Goal: Task Accomplishment & Management: Use online tool/utility

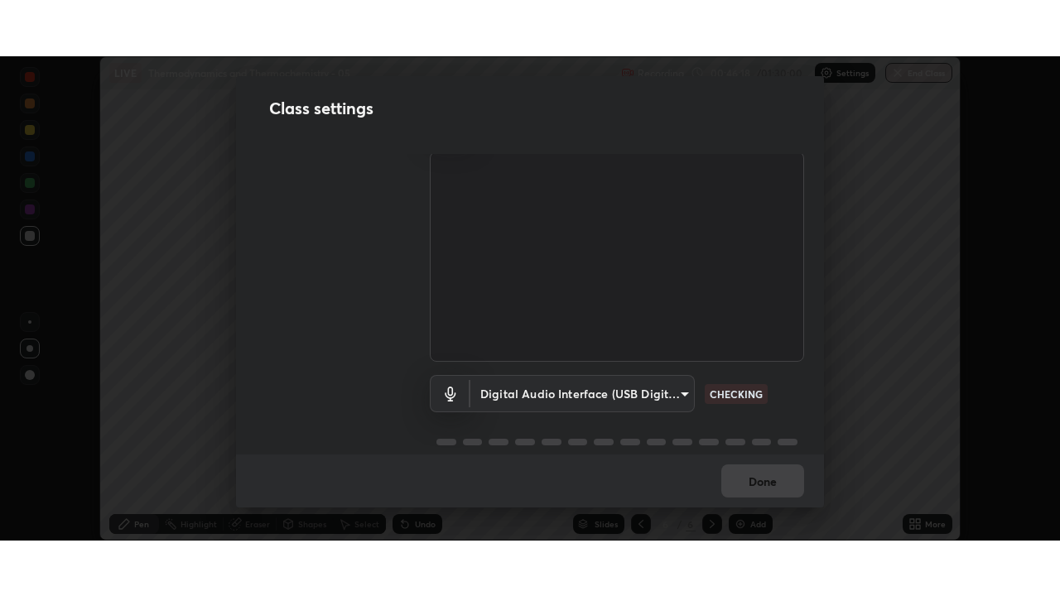
scroll to position [75, 0]
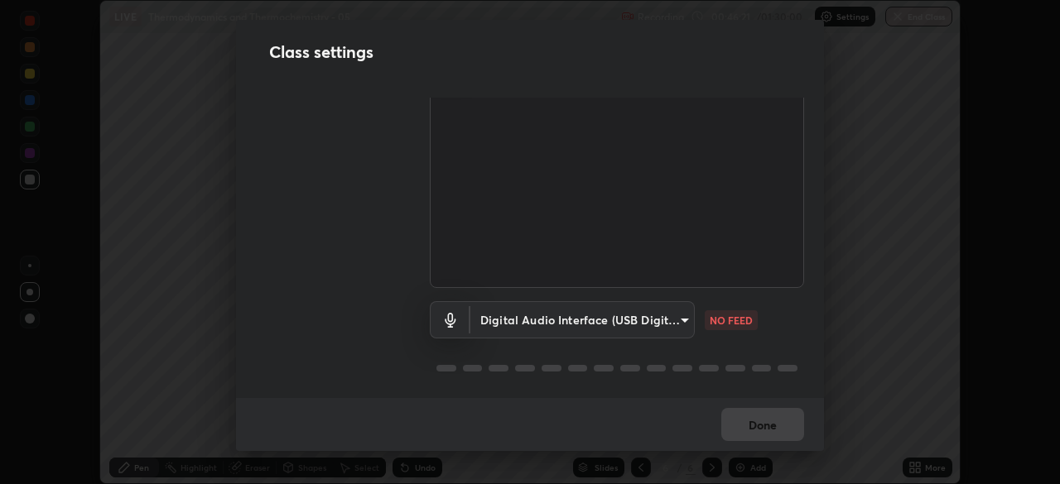
click at [650, 316] on body "Erase all LIVE Thermodynamics and Thermochemistry - 05 Recording 00:46:21 / 01:…" at bounding box center [530, 242] width 1060 height 484
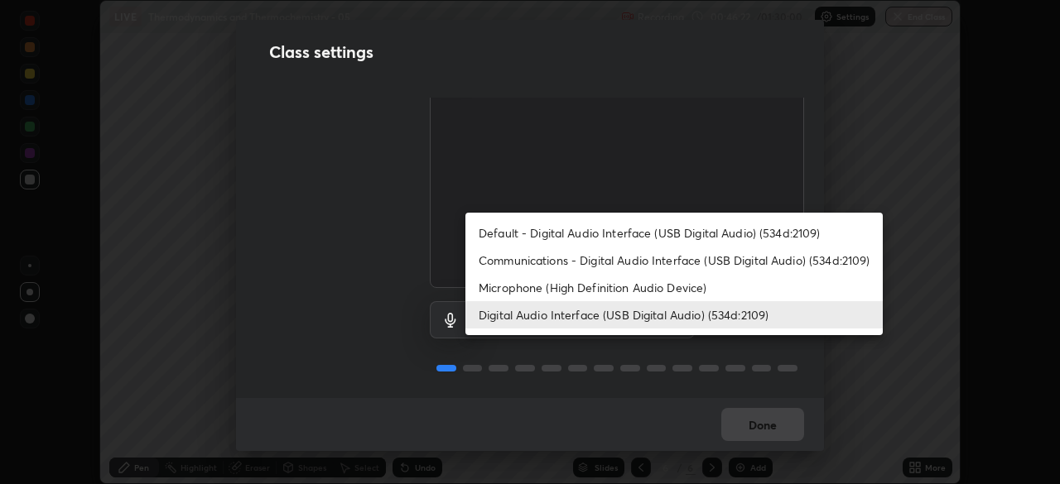
click at [601, 229] on li "Default - Digital Audio Interface (USB Digital Audio) (534d:2109)" at bounding box center [673, 232] width 417 height 27
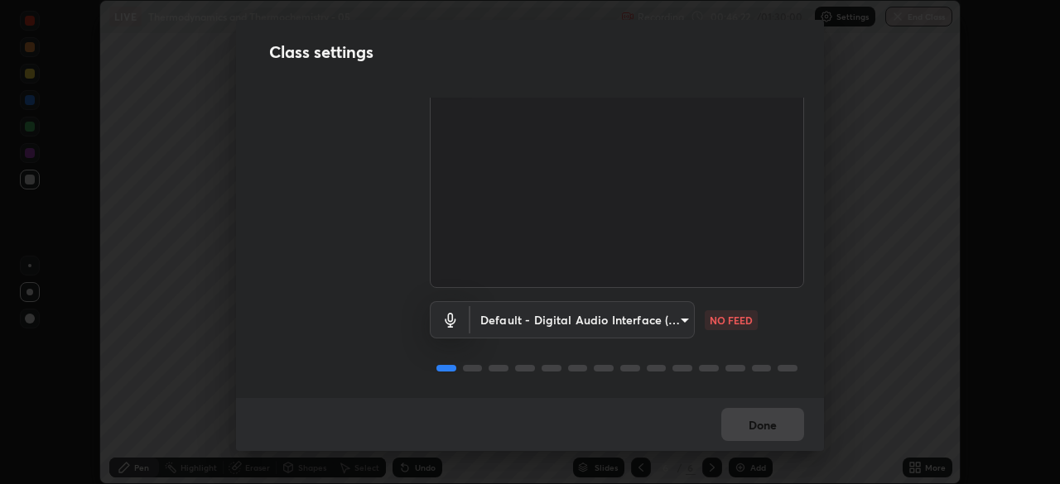
click at [607, 323] on body "Erase all LIVE Thermodynamics and Thermochemistry - 05 Recording 00:46:22 / 01:…" at bounding box center [530, 242] width 1060 height 484
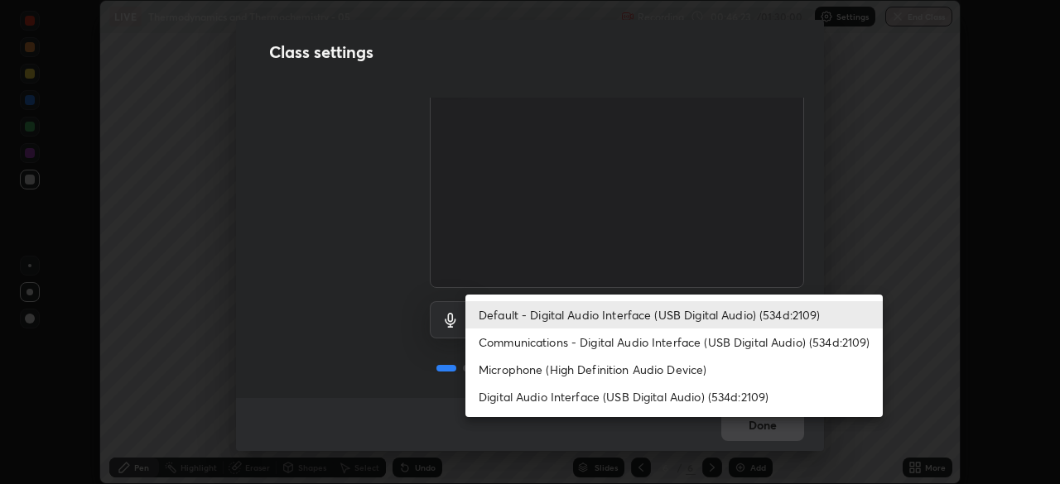
click at [592, 399] on li "Digital Audio Interface (USB Digital Audio) (534d:2109)" at bounding box center [673, 396] width 417 height 27
type input "bacd120e2728bcaa93de399d5b14713bfd4da43ca453c7f8d7901db11a0ced92"
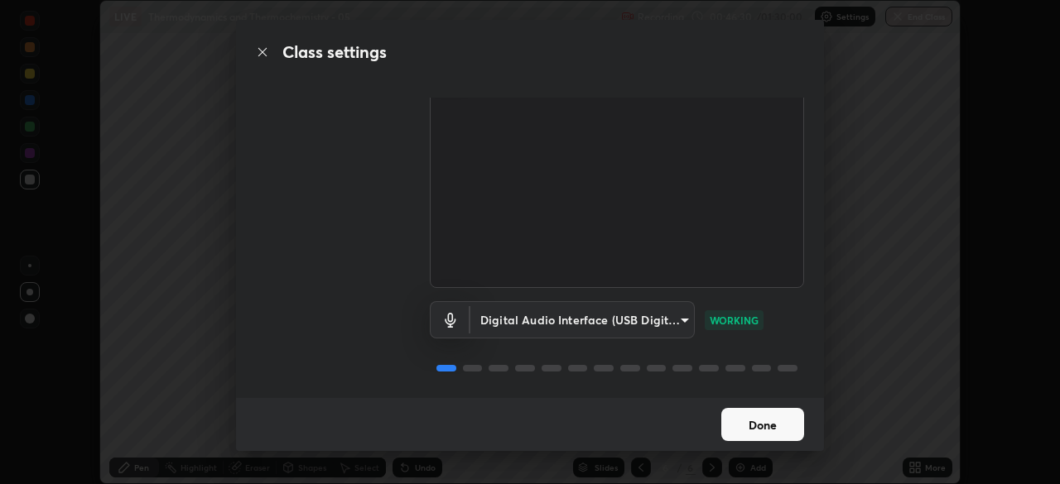
click at [767, 425] on button "Done" at bounding box center [762, 424] width 83 height 33
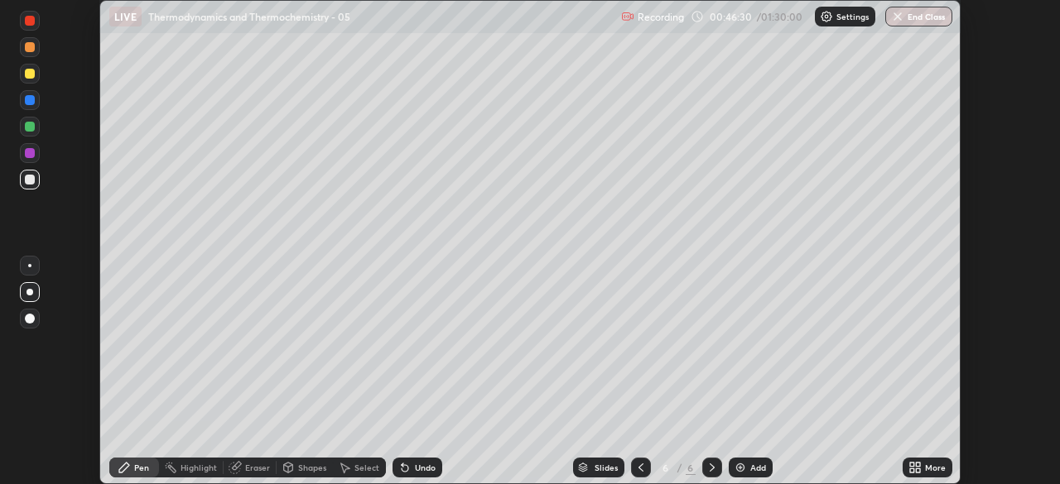
click at [916, 470] on icon at bounding box center [918, 471] width 4 height 4
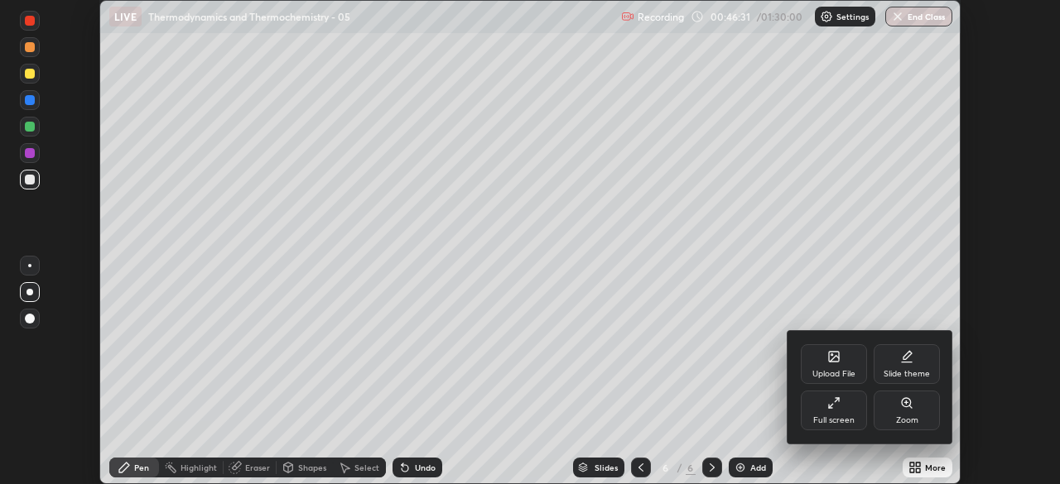
click at [838, 417] on div "Full screen" at bounding box center [833, 420] width 41 height 8
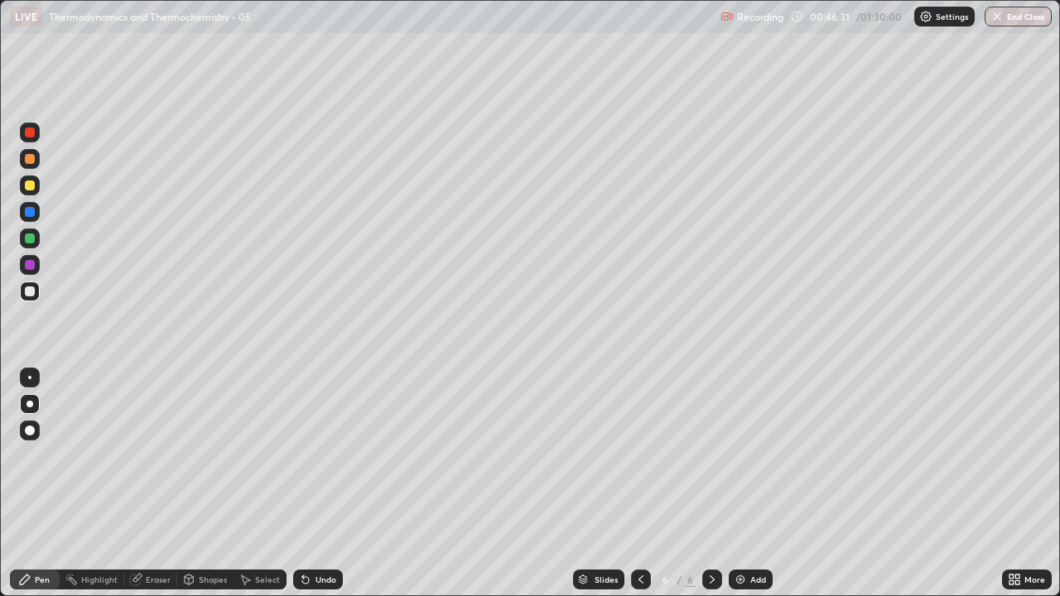
scroll to position [596, 1060]
click at [708, 484] on icon at bounding box center [711, 579] width 13 height 13
click at [710, 484] on icon at bounding box center [711, 579] width 13 height 13
click at [754, 484] on div "Add" at bounding box center [758, 579] width 16 height 8
click at [714, 484] on icon at bounding box center [711, 579] width 13 height 13
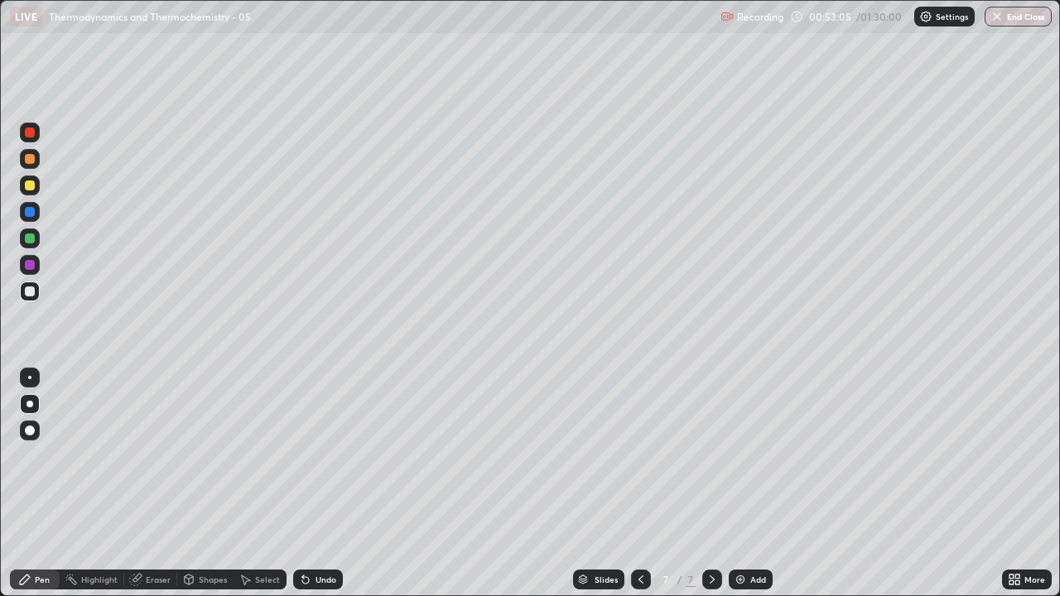
click at [755, 484] on div "Add" at bounding box center [758, 579] width 16 height 8
click at [638, 484] on div at bounding box center [641, 580] width 20 height 20
click at [710, 484] on icon at bounding box center [712, 579] width 5 height 8
click at [710, 484] on icon at bounding box center [711, 579] width 13 height 13
click at [751, 484] on div "Add" at bounding box center [758, 579] width 16 height 8
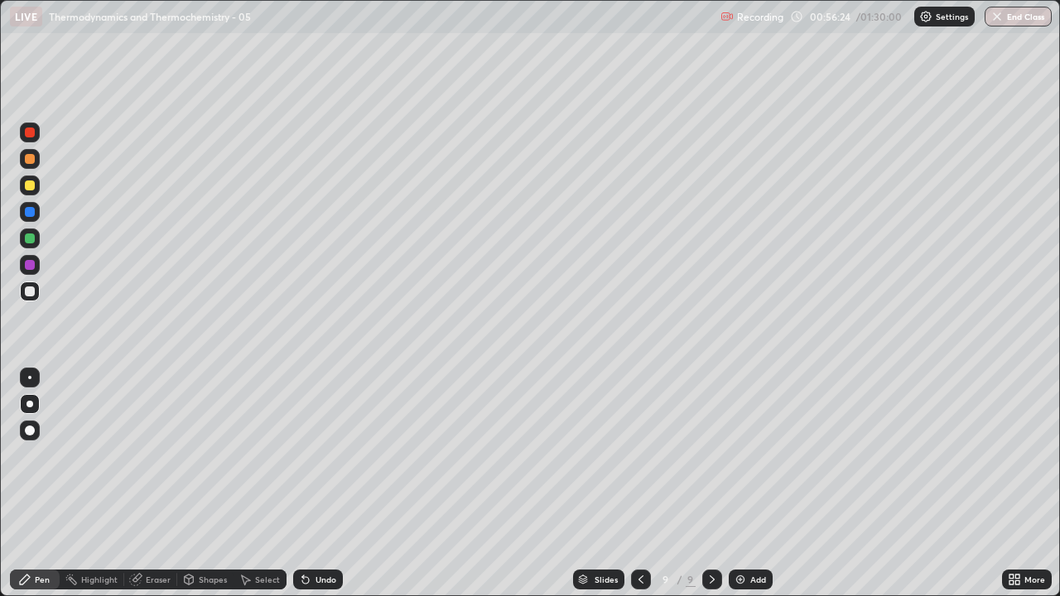
click at [162, 484] on div "Eraser" at bounding box center [158, 579] width 25 height 8
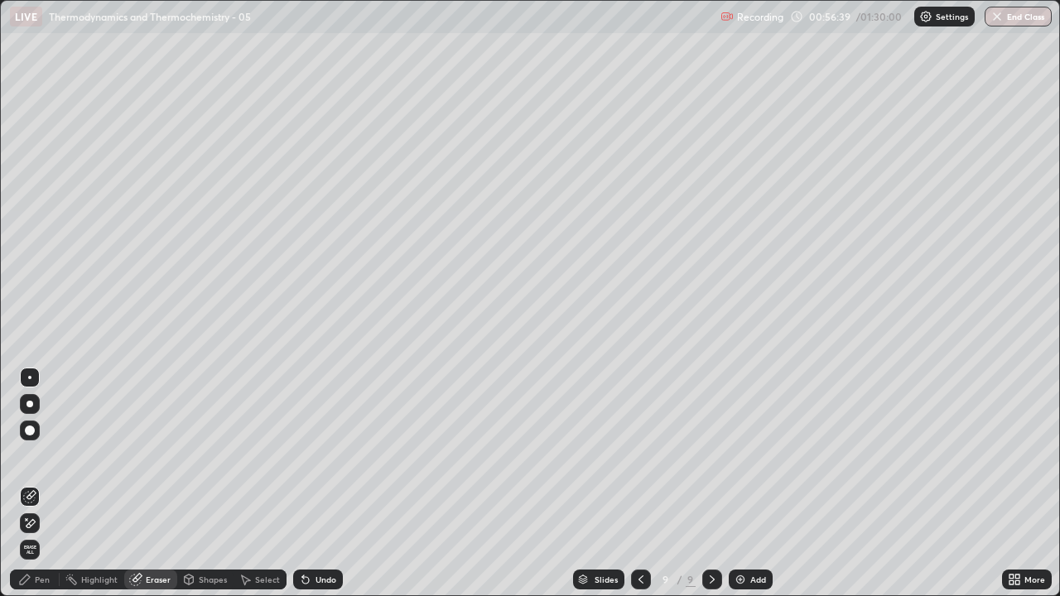
click at [45, 484] on div "Pen" at bounding box center [35, 580] width 50 height 20
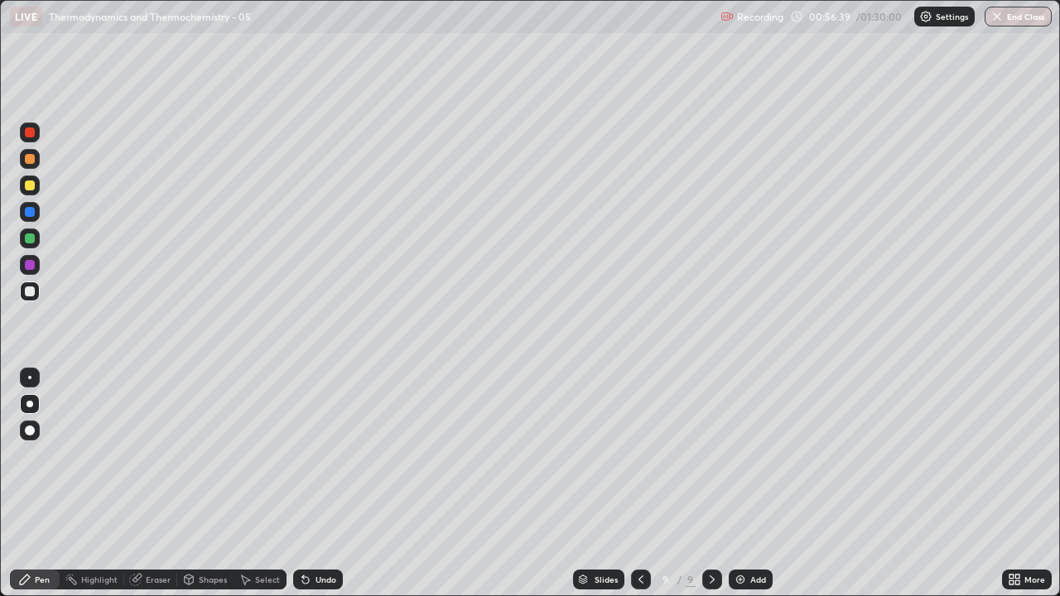
click at [45, 484] on div "Pen" at bounding box center [35, 580] width 50 height 20
click at [709, 484] on icon at bounding box center [711, 579] width 13 height 13
click at [754, 484] on div "Add" at bounding box center [758, 579] width 16 height 8
click at [639, 484] on icon at bounding box center [639, 579] width 13 height 13
click at [712, 484] on icon at bounding box center [711, 579] width 13 height 13
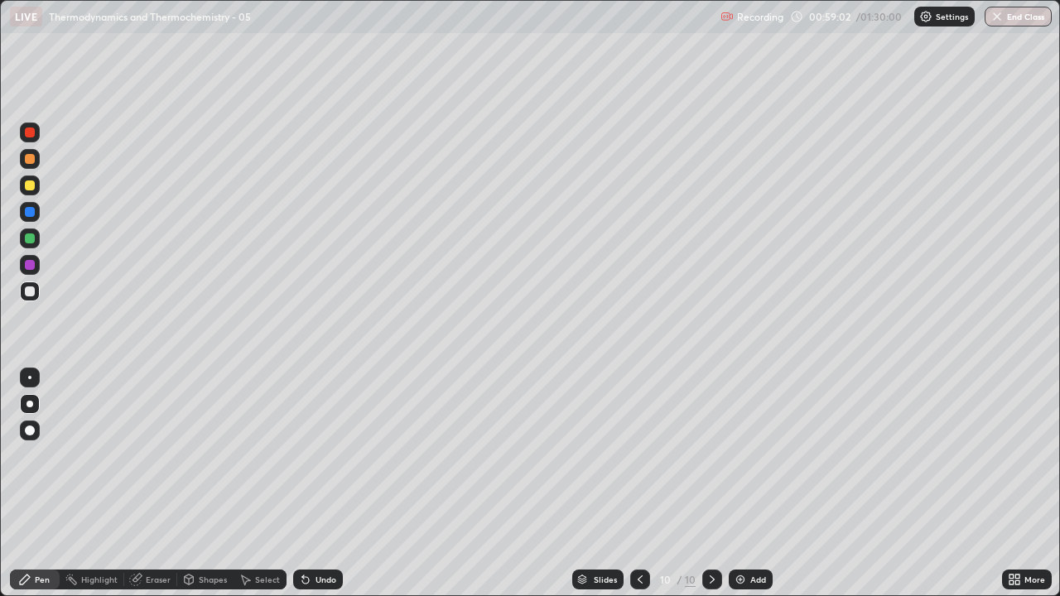
click at [637, 484] on icon at bounding box center [639, 579] width 13 height 13
click at [710, 484] on icon at bounding box center [711, 579] width 13 height 13
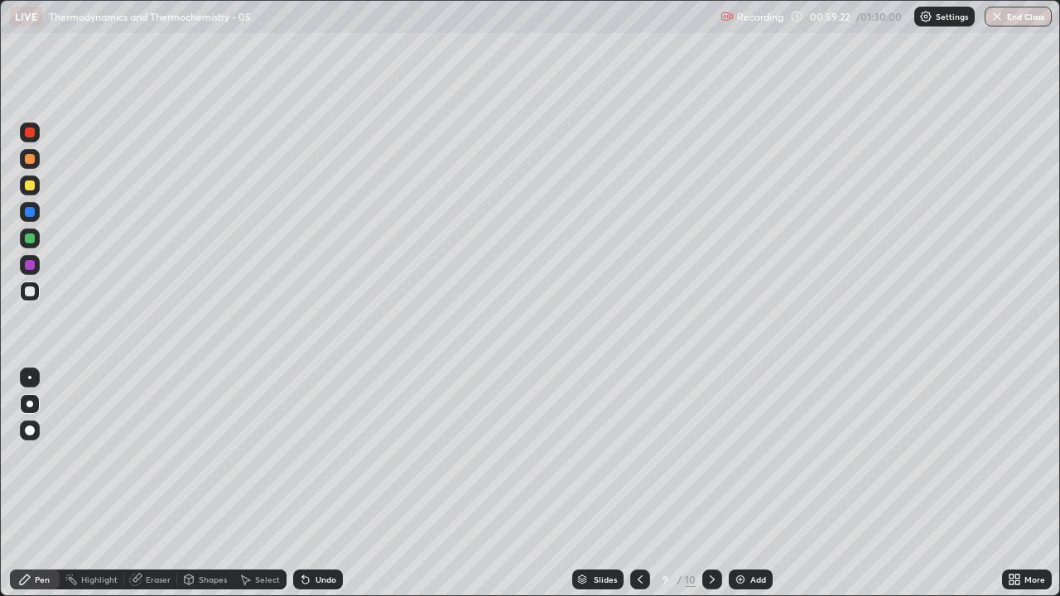
click at [710, 484] on icon at bounding box center [711, 579] width 13 height 13
click at [638, 484] on icon at bounding box center [639, 579] width 13 height 13
click at [639, 484] on icon at bounding box center [639, 579] width 13 height 13
click at [708, 484] on icon at bounding box center [711, 579] width 13 height 13
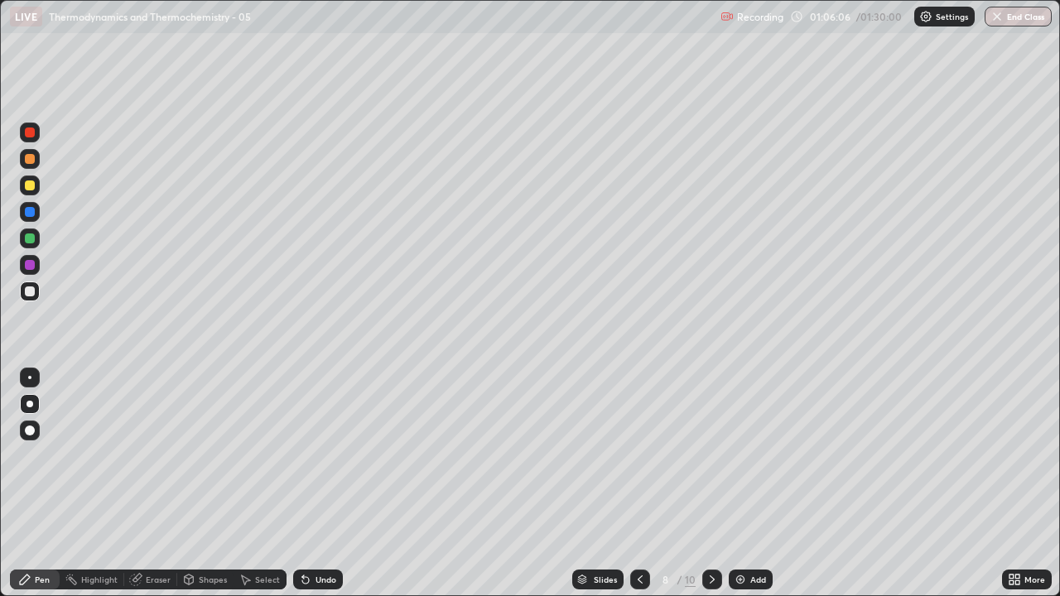
click at [717, 484] on div at bounding box center [712, 580] width 20 height 20
click at [716, 484] on icon at bounding box center [711, 579] width 13 height 13
click at [30, 188] on div at bounding box center [30, 185] width 10 height 10
click at [714, 484] on icon at bounding box center [711, 579] width 13 height 13
click at [710, 484] on icon at bounding box center [711, 579] width 13 height 13
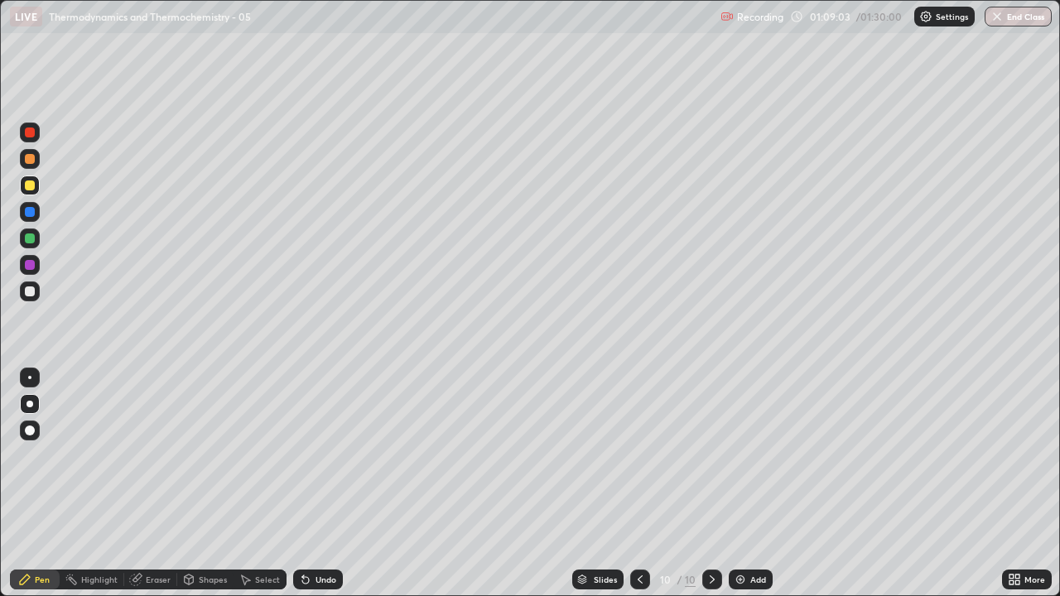
click at [760, 484] on div "Add" at bounding box center [758, 579] width 16 height 8
click at [31, 186] on div at bounding box center [30, 185] width 10 height 10
click at [159, 484] on div "Eraser" at bounding box center [158, 579] width 25 height 8
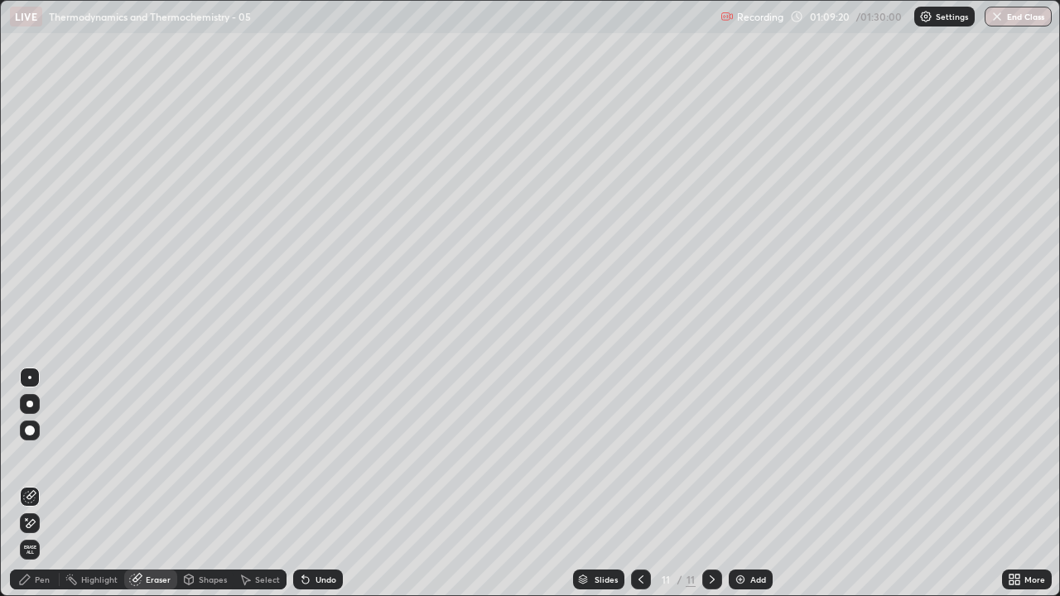
click at [44, 484] on div "Pen" at bounding box center [42, 579] width 15 height 8
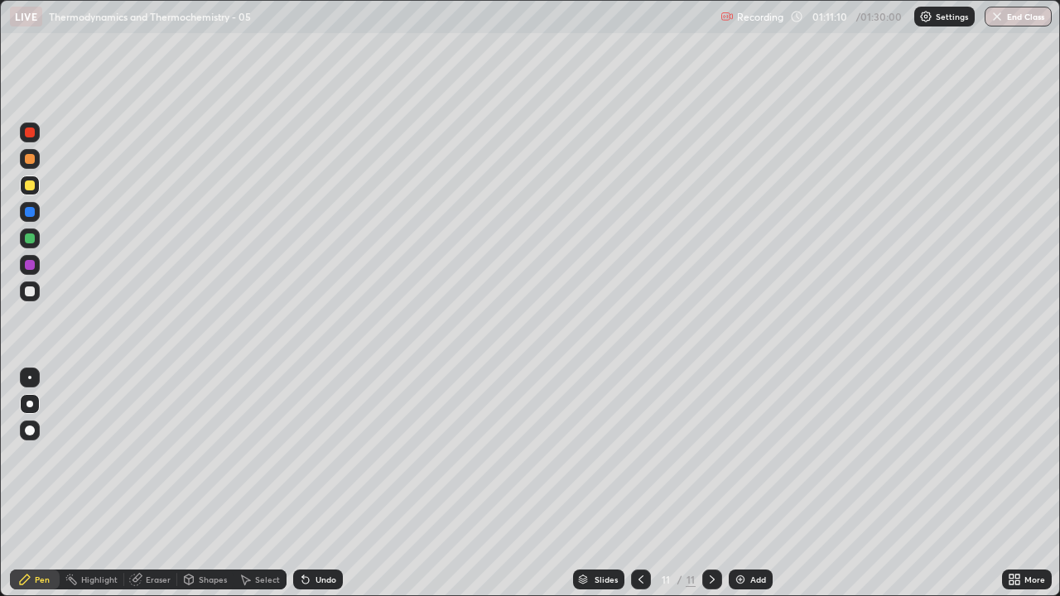
click at [158, 484] on div "Eraser" at bounding box center [158, 579] width 25 height 8
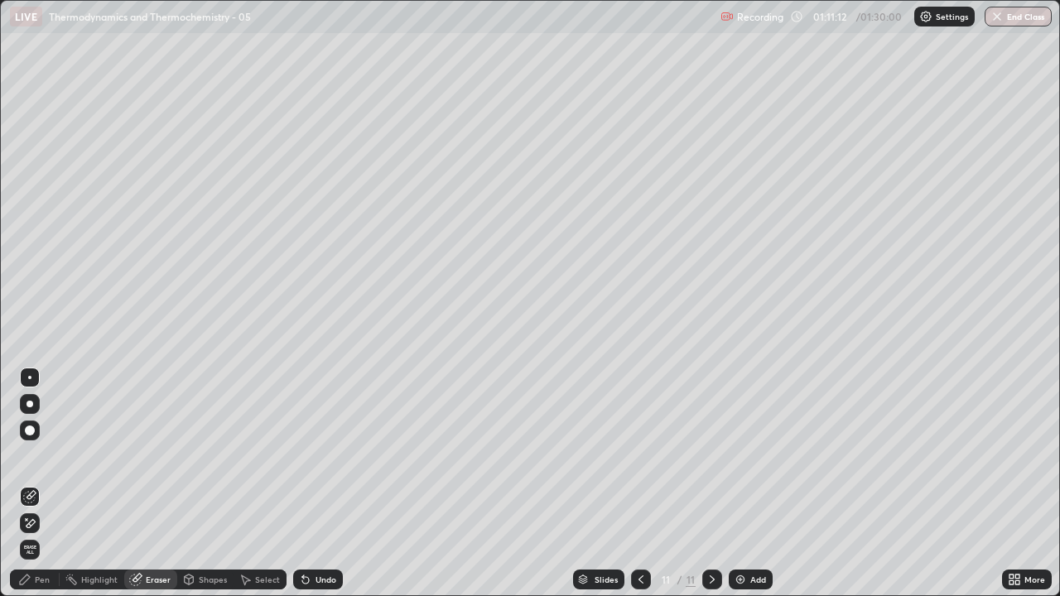
click at [39, 484] on div "Pen" at bounding box center [35, 580] width 50 height 20
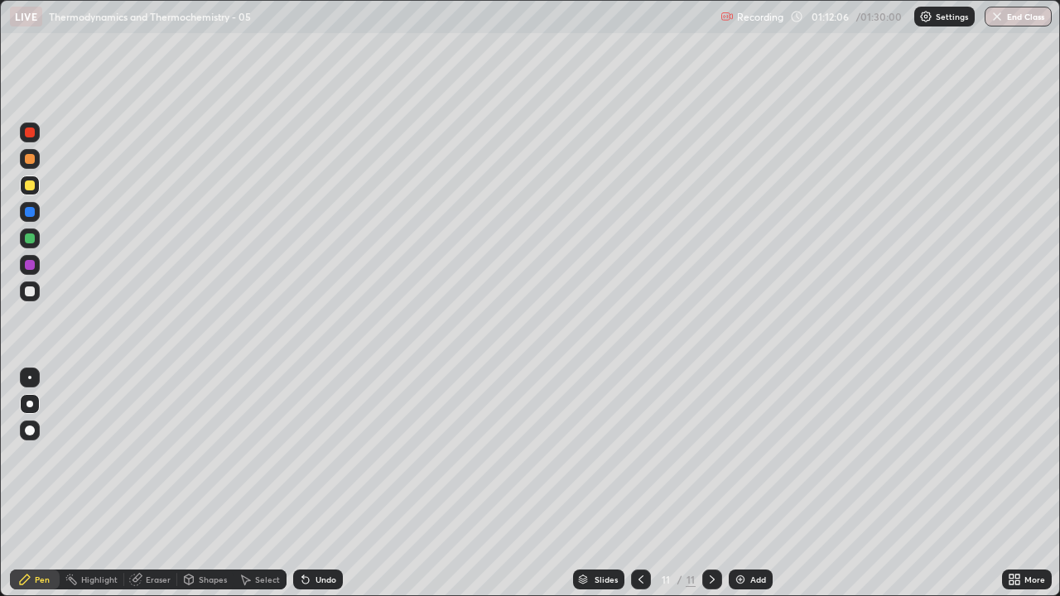
click at [31, 291] on div at bounding box center [30, 291] width 10 height 10
click at [708, 484] on icon at bounding box center [711, 579] width 13 height 13
click at [746, 484] on div "Add" at bounding box center [751, 580] width 44 height 20
click at [639, 484] on icon at bounding box center [640, 579] width 13 height 13
click at [710, 484] on icon at bounding box center [711, 579] width 13 height 13
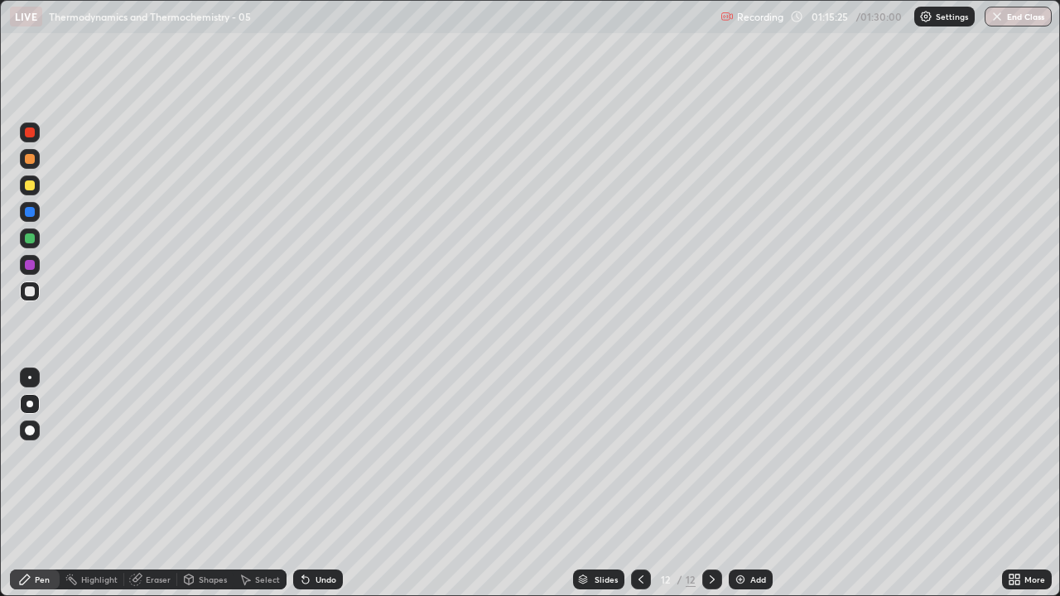
click at [641, 484] on icon at bounding box center [640, 579] width 13 height 13
click at [710, 484] on icon at bounding box center [711, 579] width 13 height 13
click at [160, 484] on div "Eraser" at bounding box center [150, 580] width 53 height 20
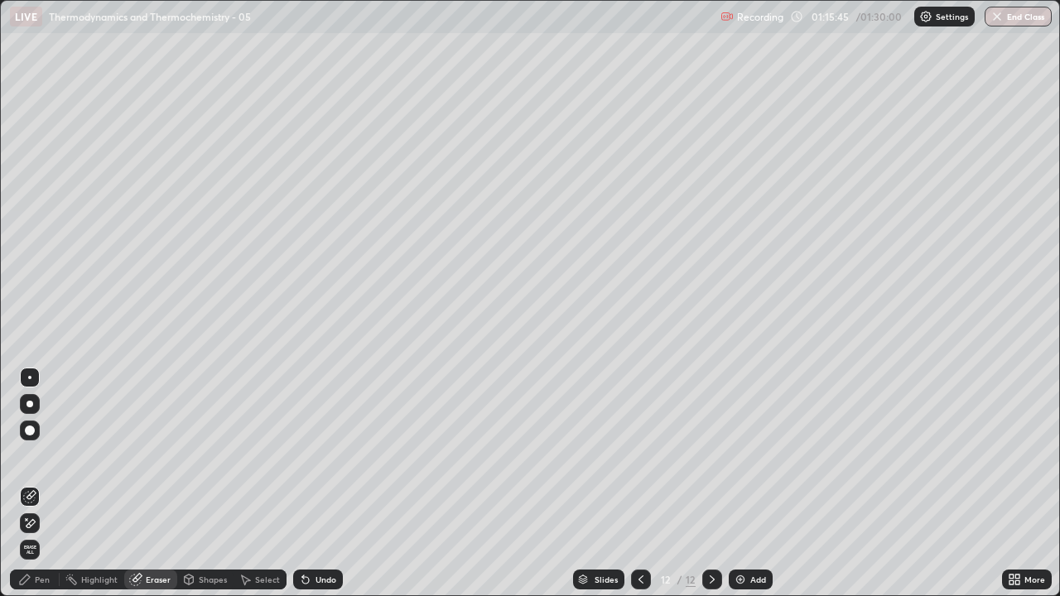
click at [43, 484] on div "Pen" at bounding box center [42, 579] width 15 height 8
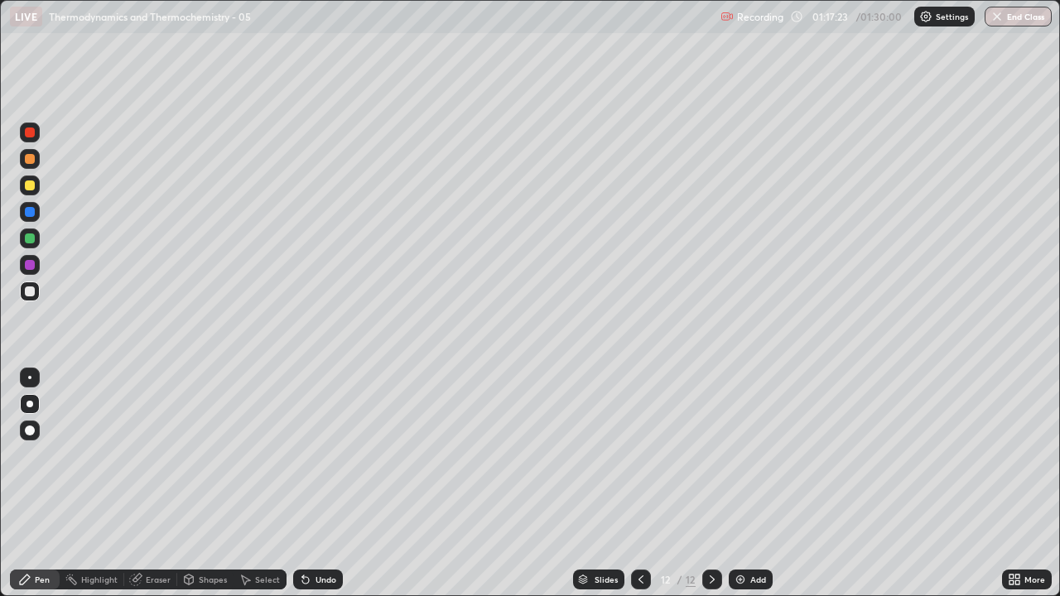
click at [712, 484] on icon at bounding box center [711, 579] width 13 height 13
click at [753, 484] on div "Add" at bounding box center [758, 579] width 16 height 8
click at [30, 185] on div at bounding box center [30, 185] width 10 height 10
click at [639, 484] on icon at bounding box center [640, 579] width 13 height 13
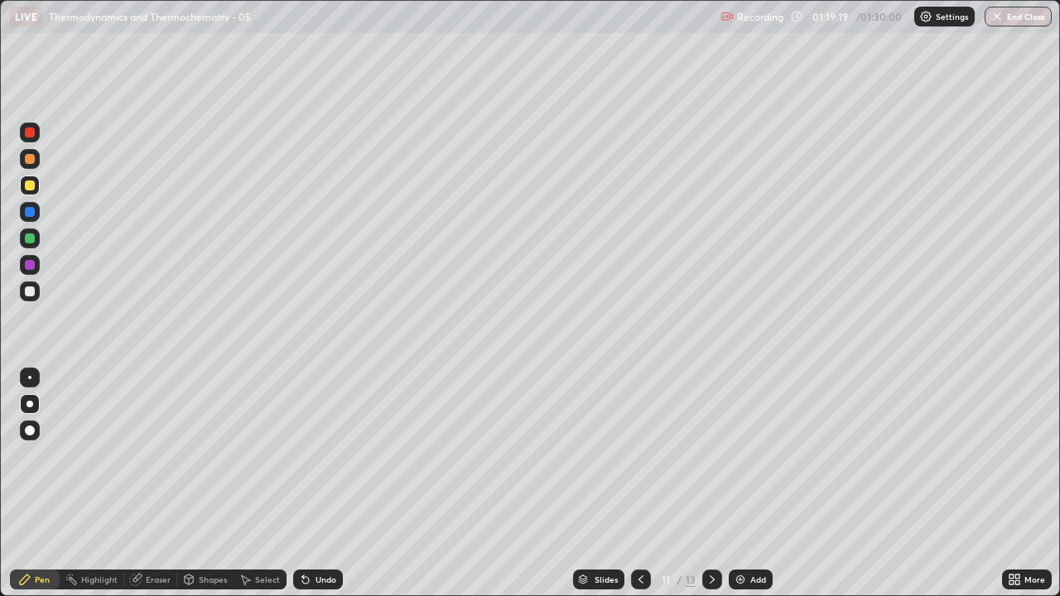
click at [710, 484] on icon at bounding box center [712, 579] width 5 height 8
click at [714, 484] on div at bounding box center [712, 580] width 20 height 20
click at [639, 484] on icon at bounding box center [640, 579] width 13 height 13
click at [714, 484] on div at bounding box center [712, 580] width 20 height 20
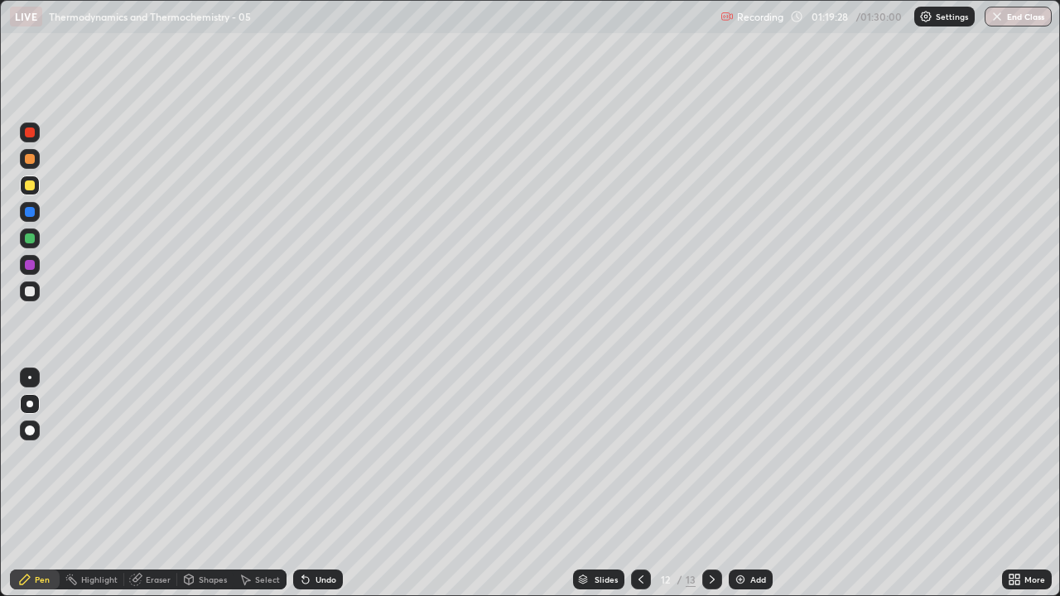
click at [715, 484] on div at bounding box center [712, 580] width 20 height 20
click at [638, 484] on icon at bounding box center [640, 579] width 13 height 13
click at [642, 484] on icon at bounding box center [640, 579] width 13 height 13
click at [713, 484] on icon at bounding box center [711, 579] width 13 height 13
click at [710, 484] on icon at bounding box center [711, 579] width 13 height 13
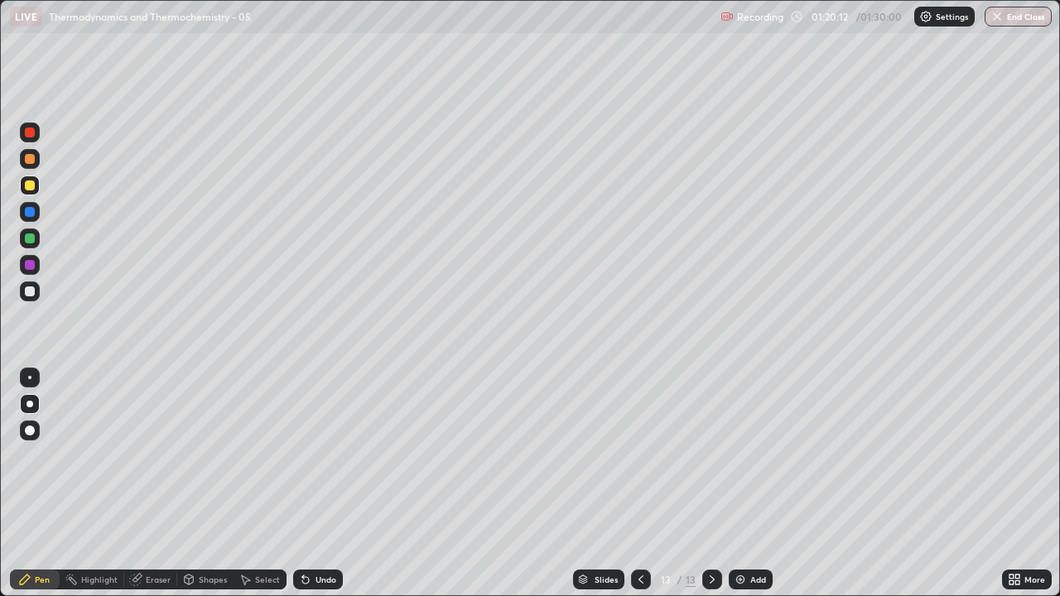
click at [160, 484] on div "Eraser" at bounding box center [158, 579] width 25 height 8
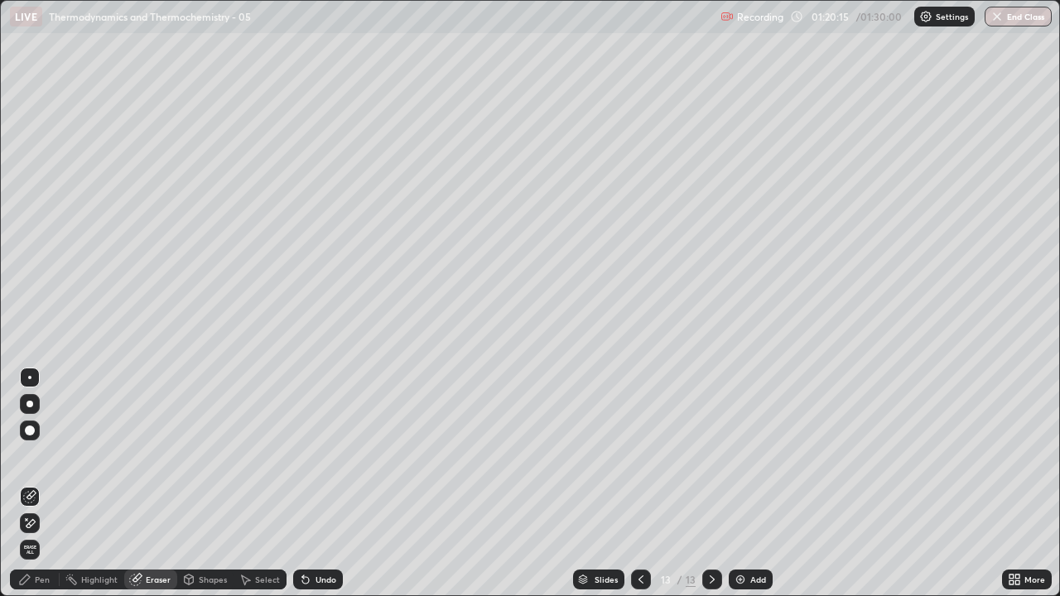
click at [31, 484] on icon at bounding box center [29, 524] width 13 height 14
click at [41, 484] on div "Pen" at bounding box center [42, 579] width 15 height 8
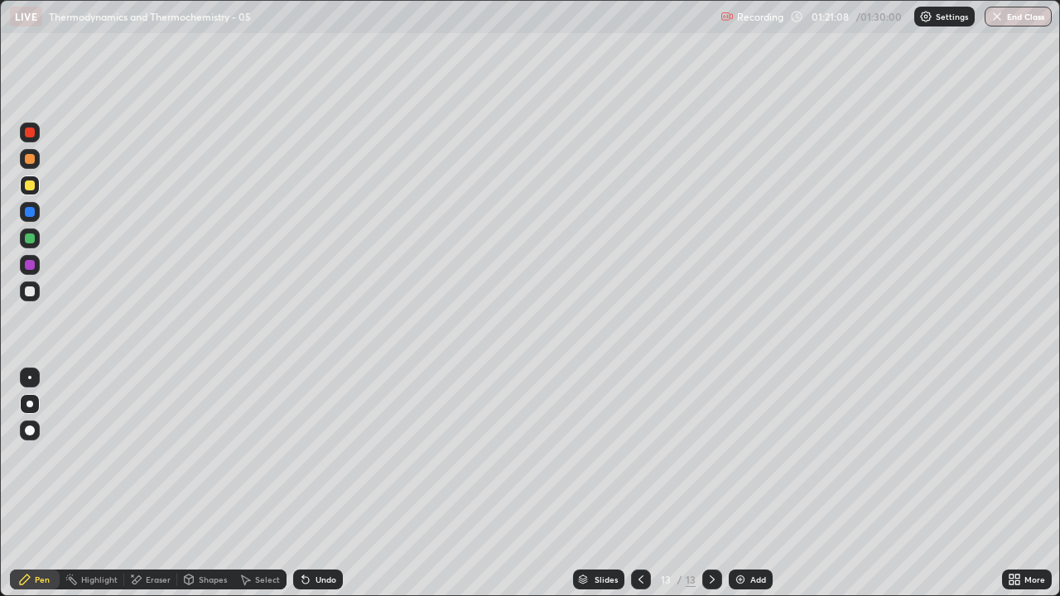
click at [163, 484] on div "Eraser" at bounding box center [158, 579] width 25 height 8
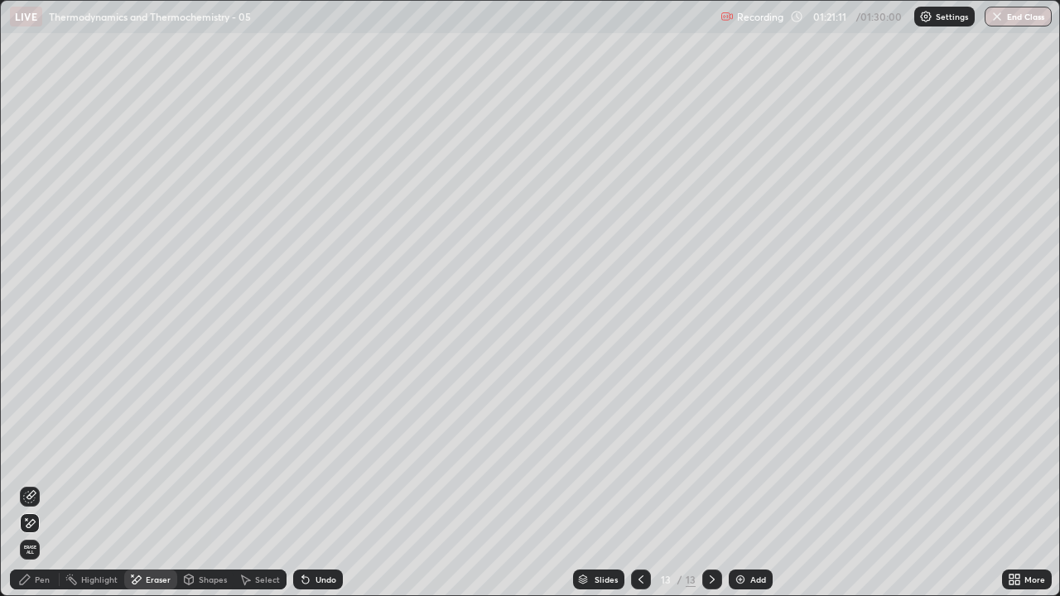
click at [44, 484] on div "Pen" at bounding box center [35, 580] width 50 height 20
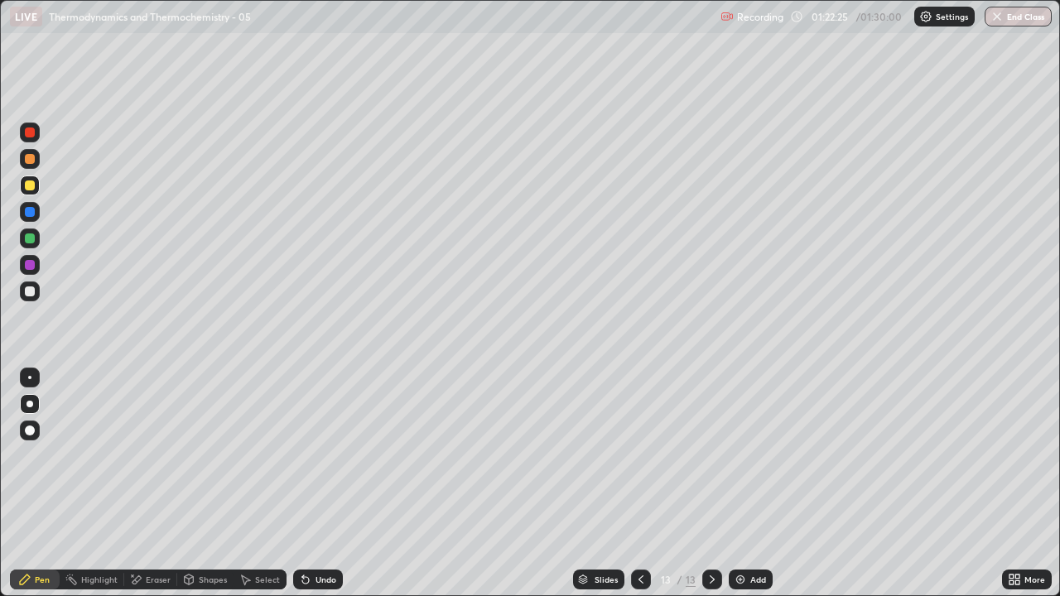
click at [29, 405] on div at bounding box center [29, 404] width 7 height 7
click at [30, 404] on div at bounding box center [29, 404] width 7 height 7
click at [31, 291] on div at bounding box center [30, 291] width 10 height 10
click at [710, 484] on icon at bounding box center [712, 579] width 5 height 8
click at [750, 484] on div "Add" at bounding box center [758, 579] width 16 height 8
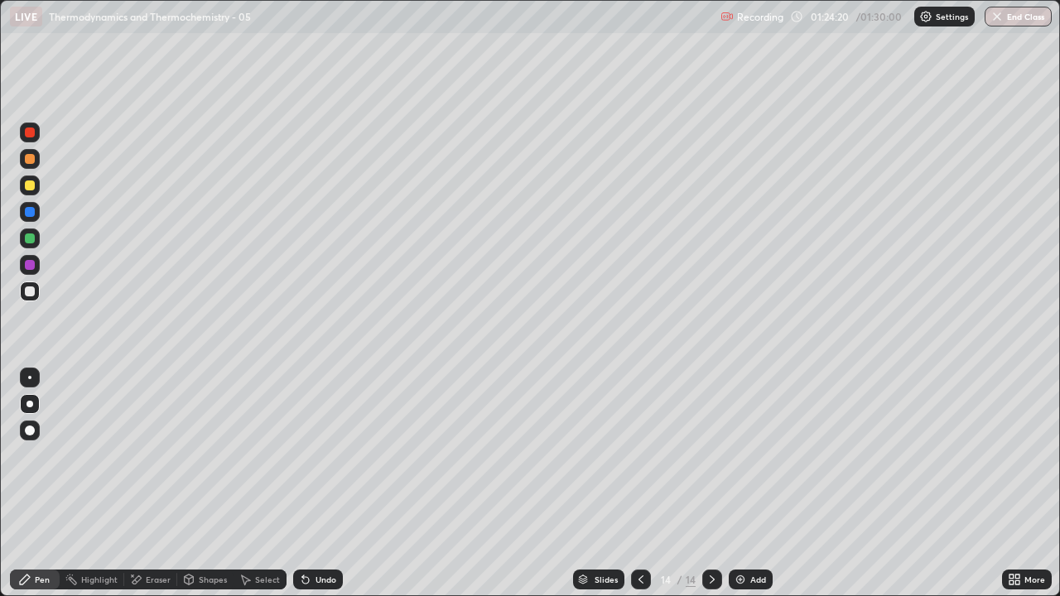
click at [639, 484] on icon at bounding box center [640, 579] width 13 height 13
click at [713, 484] on icon at bounding box center [711, 579] width 13 height 13
click at [155, 484] on div "Eraser" at bounding box center [150, 580] width 53 height 20
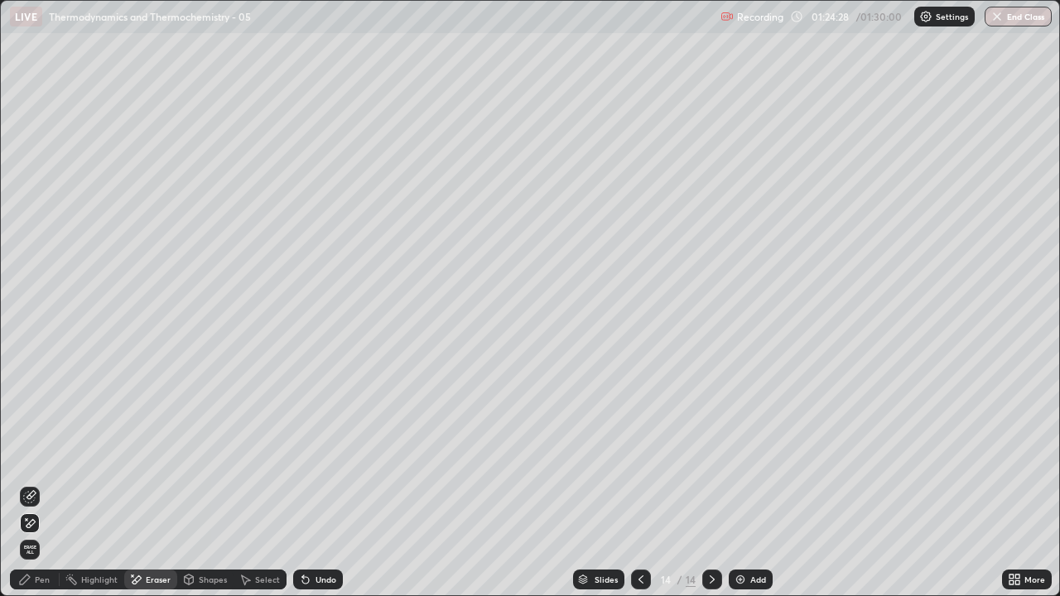
click at [41, 484] on div "Pen" at bounding box center [42, 579] width 15 height 8
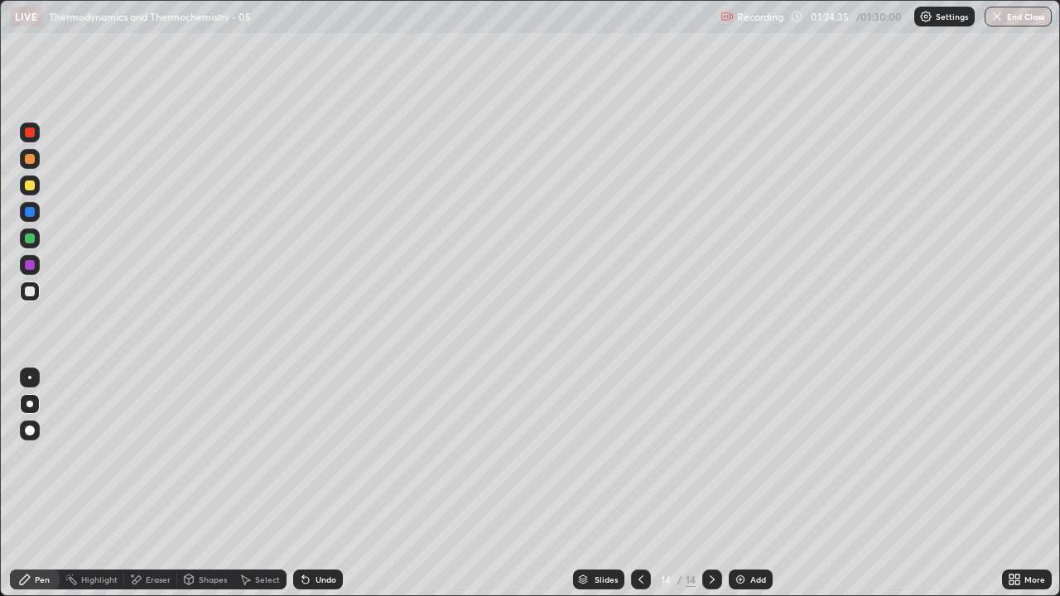
click at [152, 484] on div "Eraser" at bounding box center [150, 580] width 53 height 20
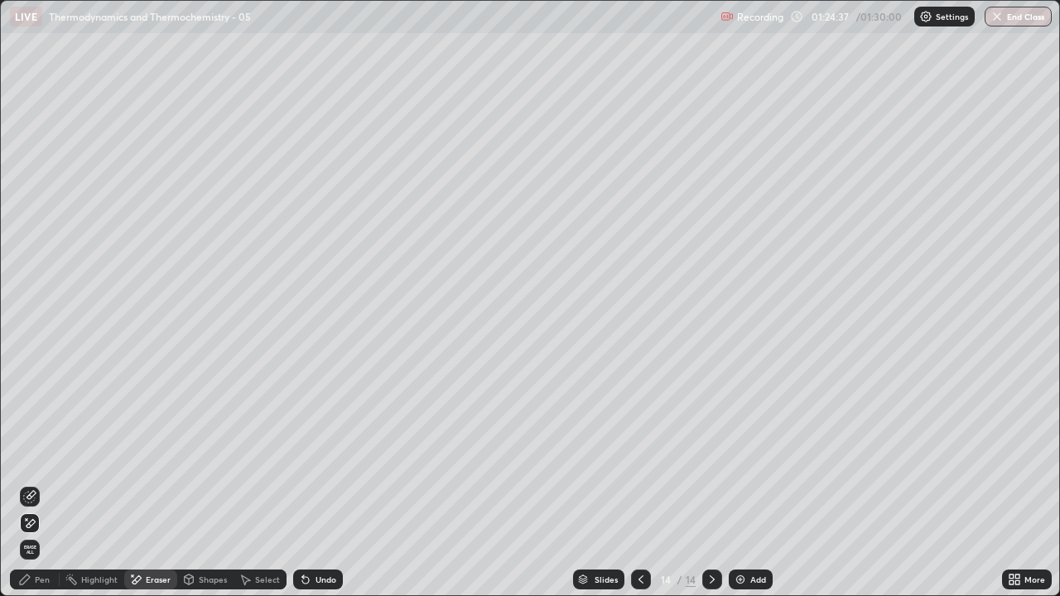
click at [40, 484] on div "Pen" at bounding box center [35, 580] width 50 height 20
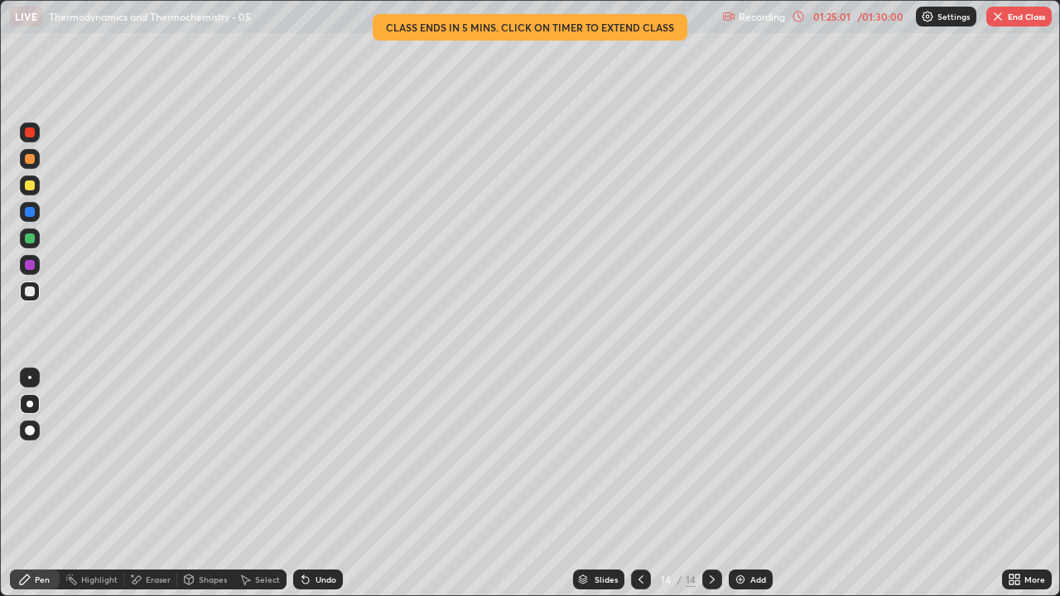
click at [637, 484] on icon at bounding box center [640, 579] width 13 height 13
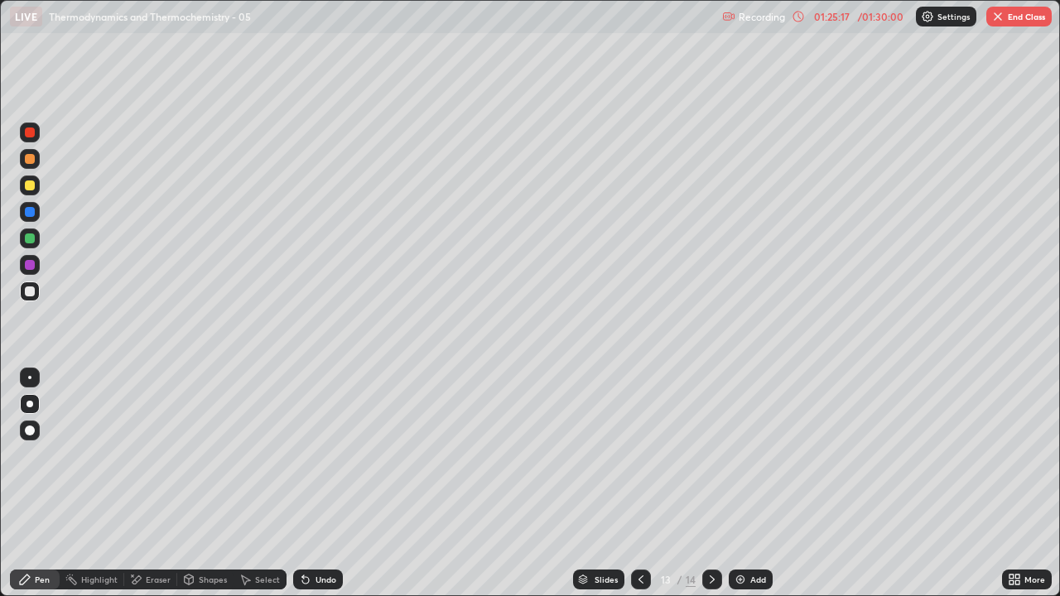
click at [710, 484] on icon at bounding box center [711, 579] width 13 height 13
click at [709, 484] on icon at bounding box center [711, 579] width 13 height 13
click at [151, 484] on div "Eraser" at bounding box center [158, 579] width 25 height 8
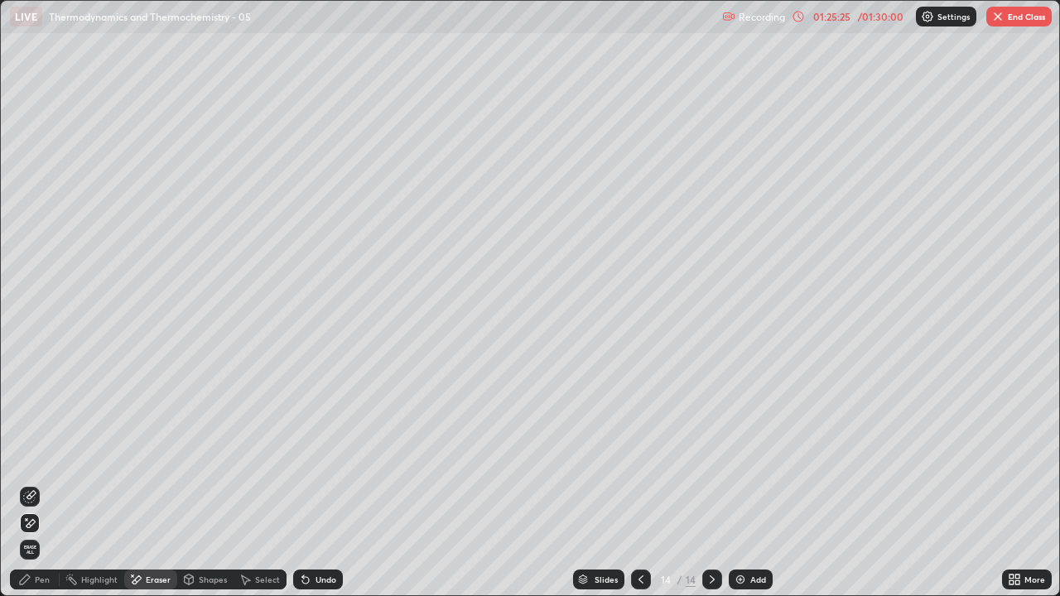
click at [34, 484] on div "Pen" at bounding box center [35, 580] width 50 height 20
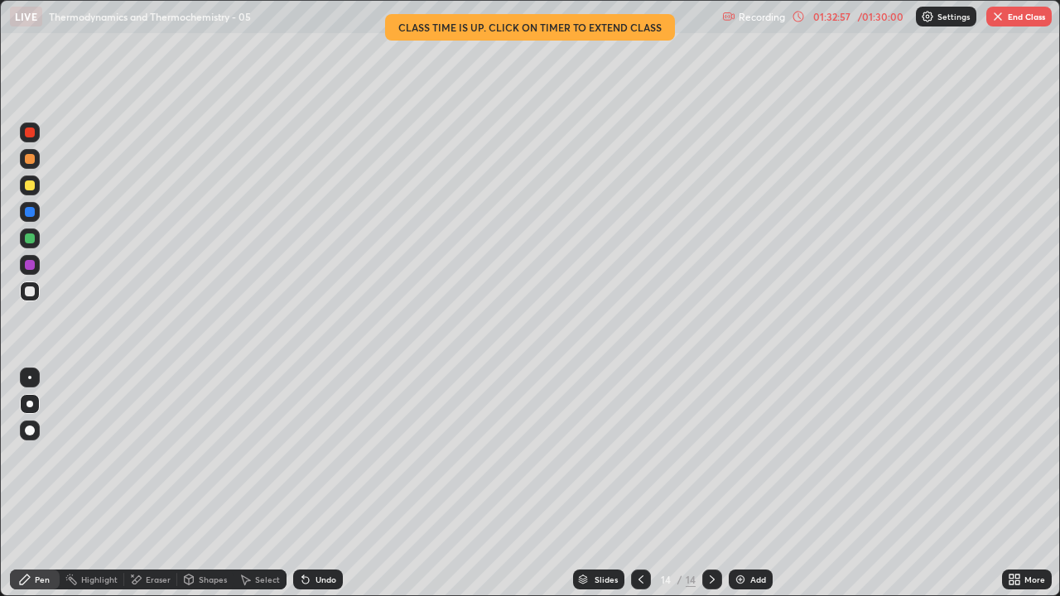
click at [1012, 15] on button "End Class" at bounding box center [1018, 17] width 65 height 20
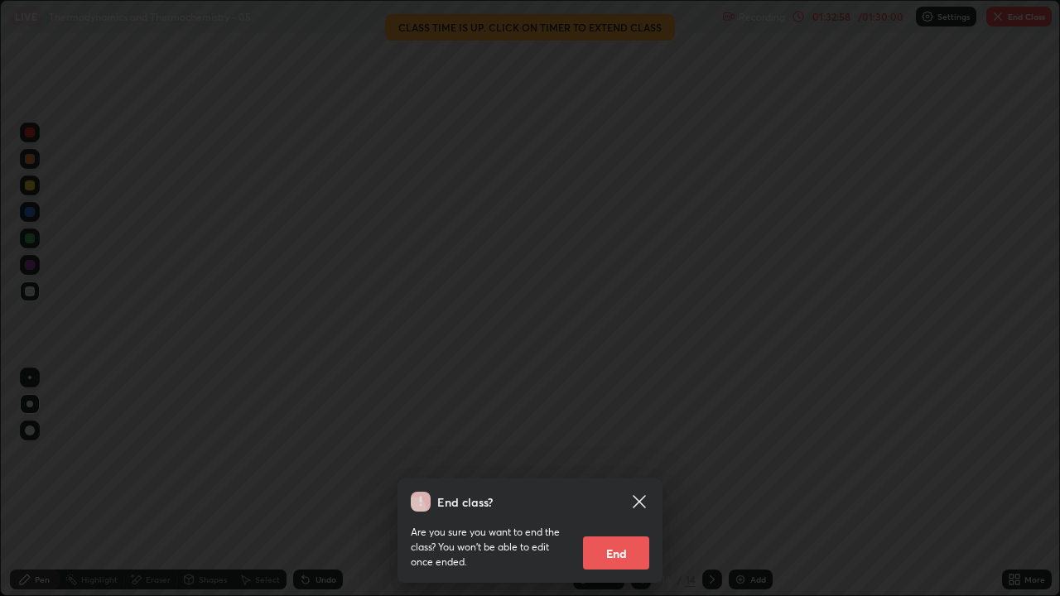
click at [633, 484] on button "End" at bounding box center [616, 553] width 66 height 33
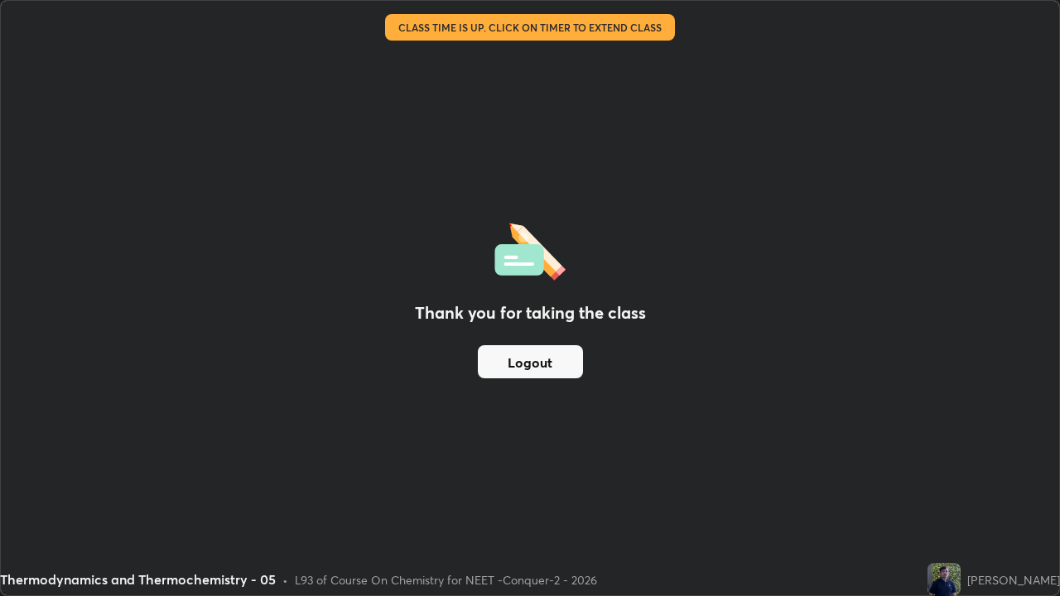
click at [517, 356] on button "Logout" at bounding box center [530, 361] width 105 height 33
